Goal: Task Accomplishment & Management: Use online tool/utility

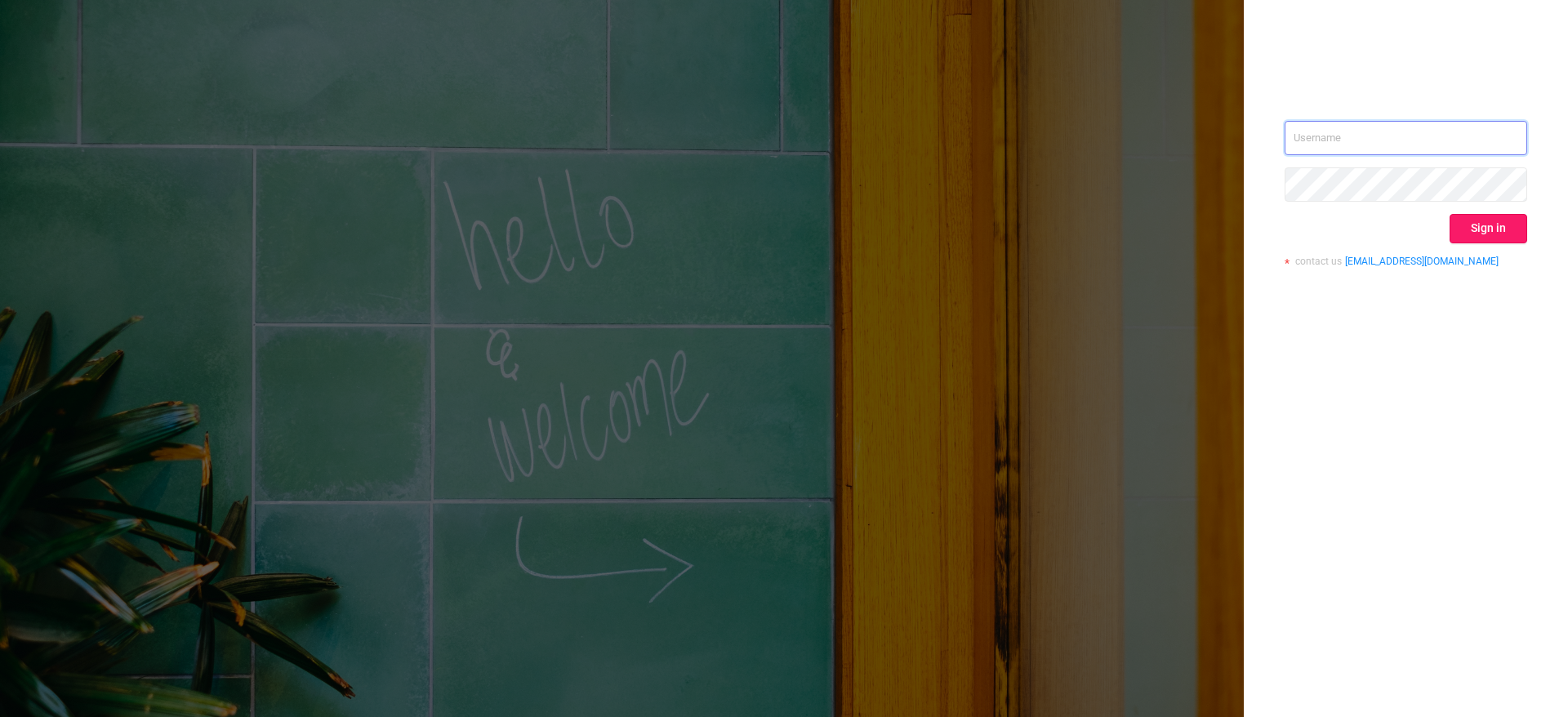
type input "[PERSON_NAME][EMAIL_ADDRESS][PERSON_NAME][DOMAIN_NAME]"
click at [1519, 235] on button "Sign in" at bounding box center [1488, 228] width 77 height 29
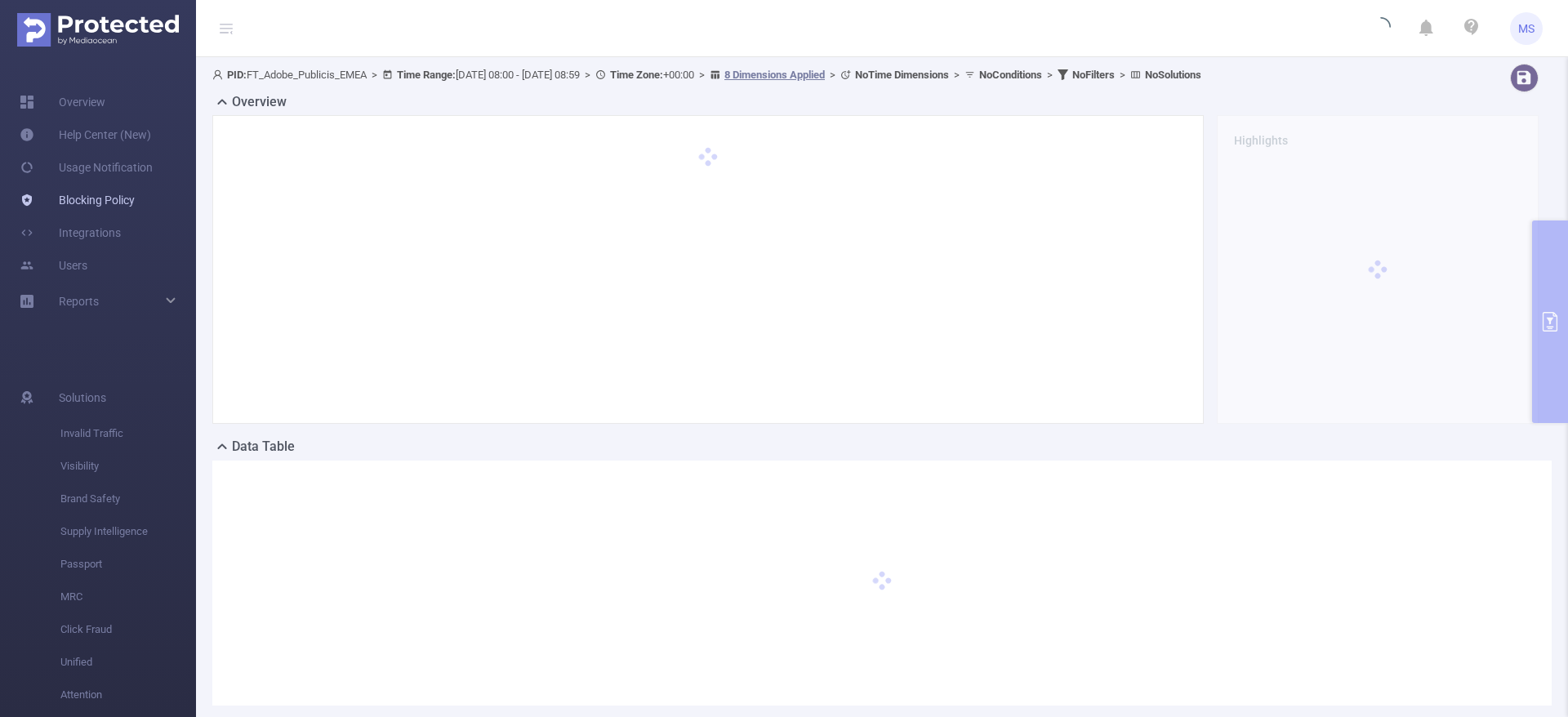
click at [107, 194] on link "Blocking Policy" at bounding box center [76, 200] width 115 height 33
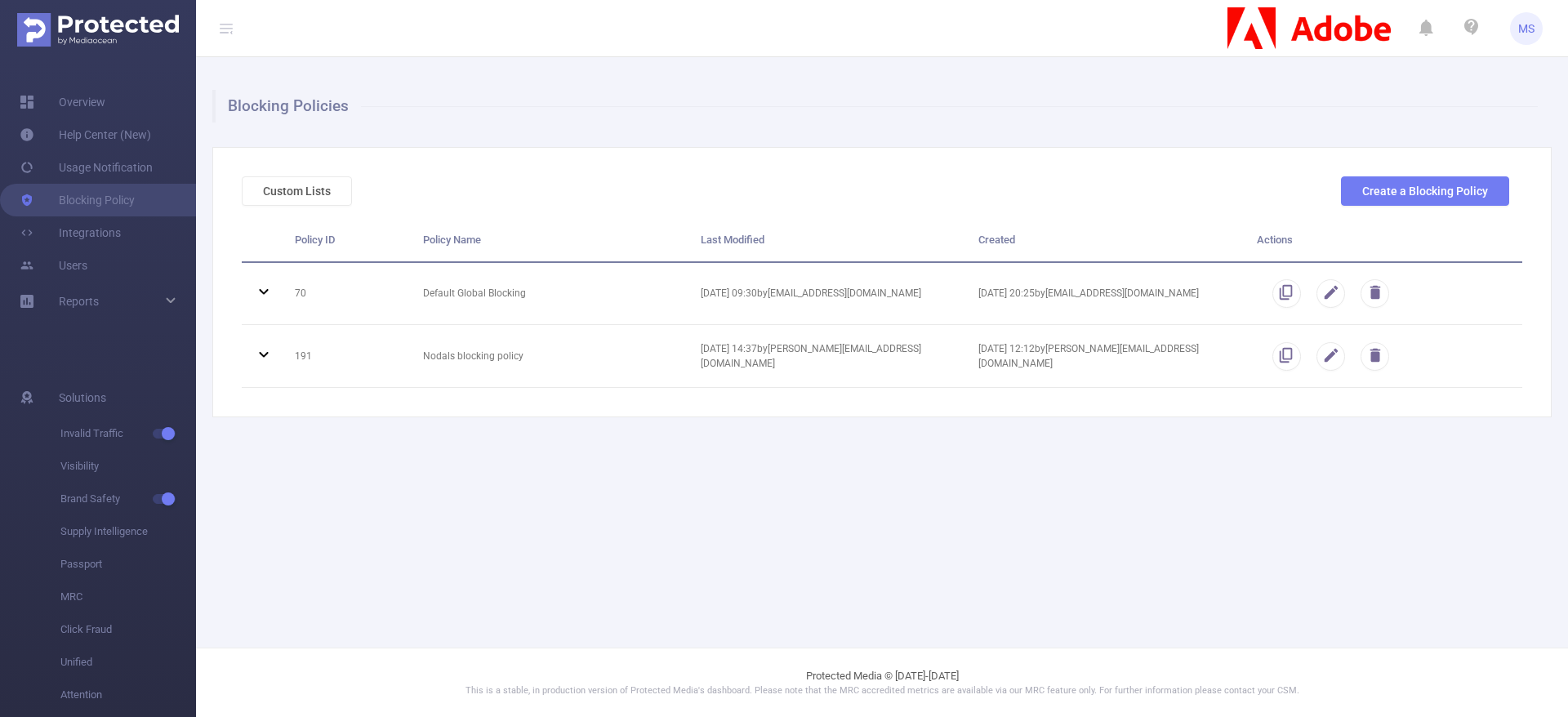
click at [859, 496] on main "Blocking Policies Custom Lists Create a Blocking Policy Policy ID Policy Name L…" at bounding box center [882, 324] width 1372 height 647
